Goal: Transaction & Acquisition: Purchase product/service

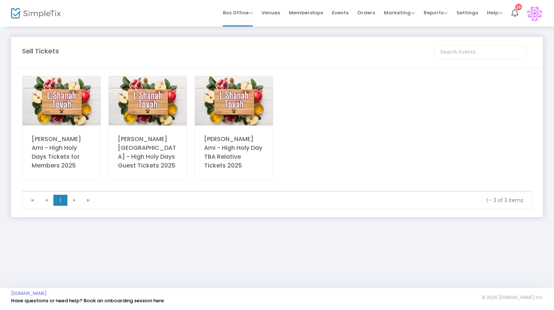
click at [161, 106] on img at bounding box center [148, 100] width 78 height 49
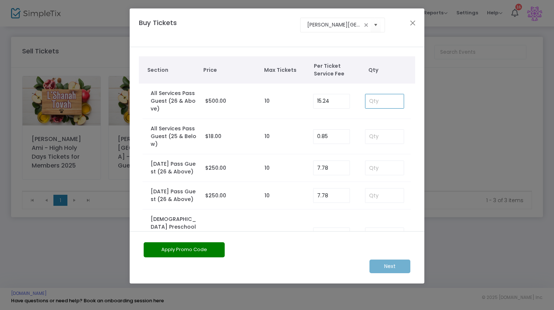
click at [379, 102] on input at bounding box center [384, 101] width 38 height 14
type input "1"
click at [385, 268] on m-button "Next" at bounding box center [389, 267] width 41 height 14
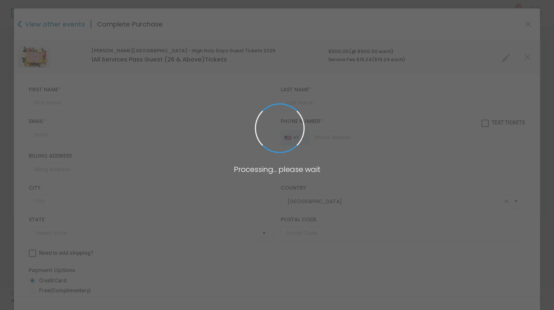
type input "[US_STATE]"
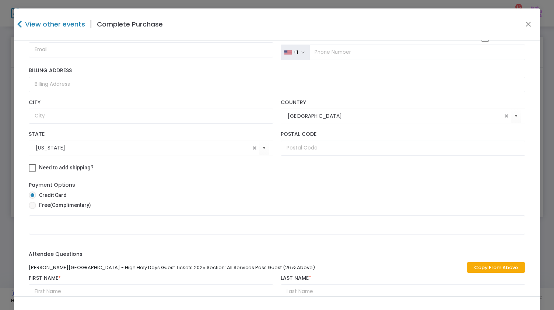
scroll to position [63, 0]
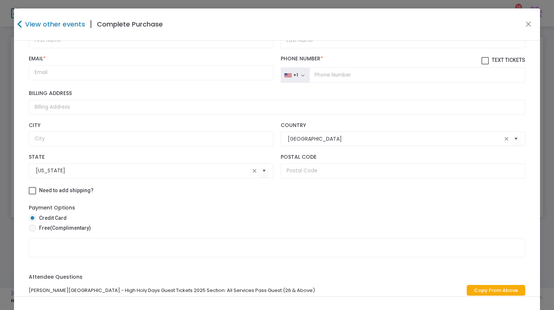
click at [46, 226] on span "Free (Complimentary)" at bounding box center [63, 228] width 55 height 8
click at [32, 232] on input "Free (Complimentary)" at bounding box center [32, 232] width 0 height 0
radio input "true"
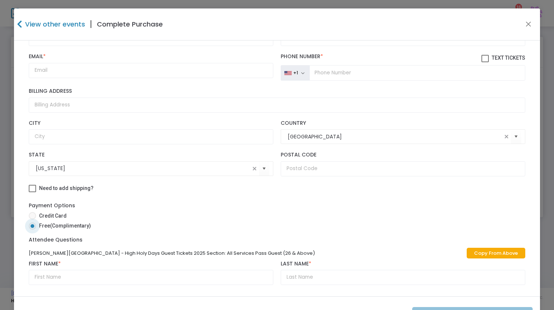
scroll to position [28, 0]
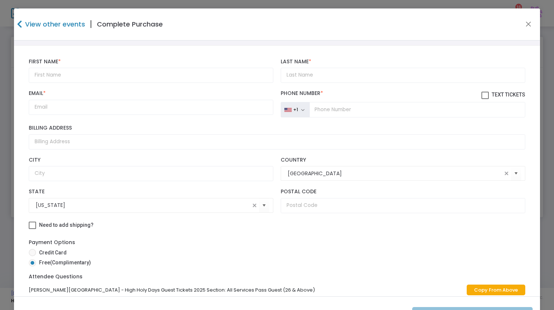
click at [47, 249] on span "Credit Card" at bounding box center [51, 253] width 31 height 8
click at [32, 256] on input "Credit Card" at bounding box center [32, 256] width 0 height 0
radio input "true"
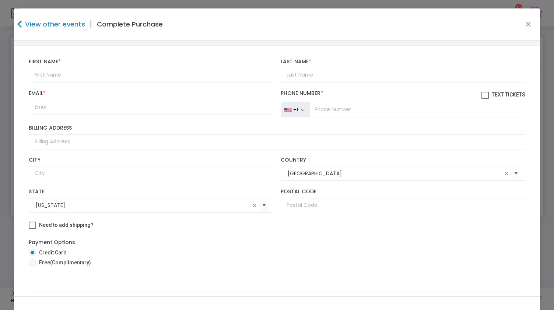
click at [28, 25] on h4 "View other events" at bounding box center [54, 24] width 62 height 10
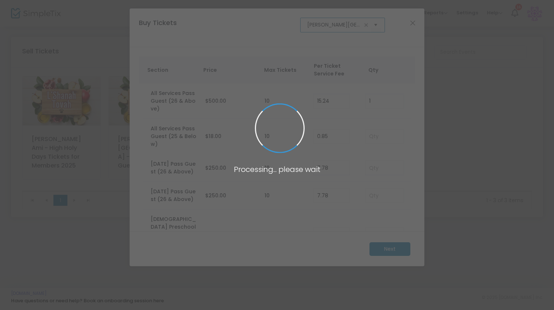
scroll to position [0, 81]
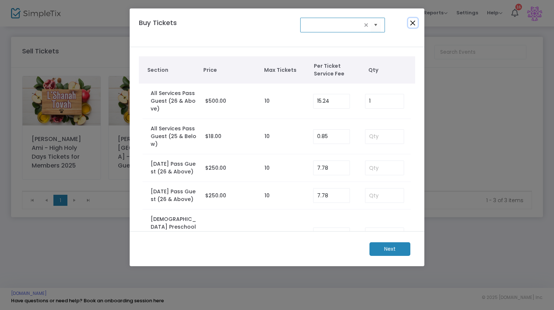
click at [415, 21] on button "Close" at bounding box center [413, 23] width 10 height 10
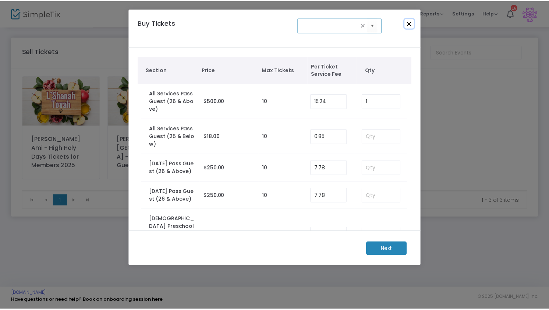
scroll to position [0, 0]
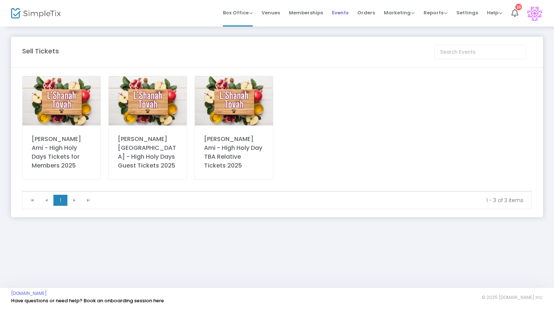
click at [346, 14] on span "Events" at bounding box center [340, 12] width 17 height 19
